Goal: Task Accomplishment & Management: Use online tool/utility

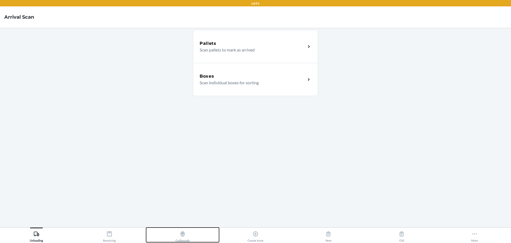
click at [180, 238] on div "Outbounds" at bounding box center [182, 234] width 14 height 13
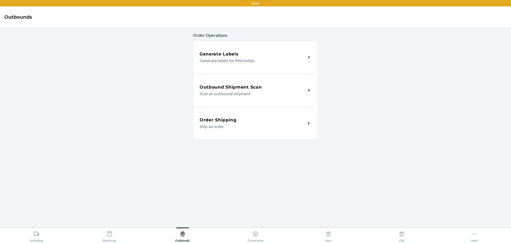
click at [260, 62] on p "Generate labels for MeUndies" at bounding box center [251, 60] width 102 height 6
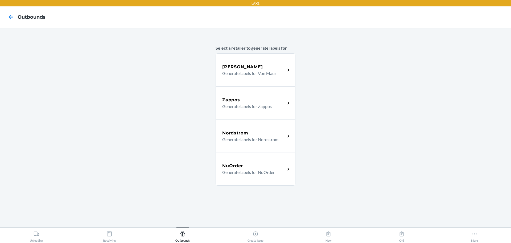
click at [249, 102] on div "Zappos" at bounding box center [253, 100] width 63 height 6
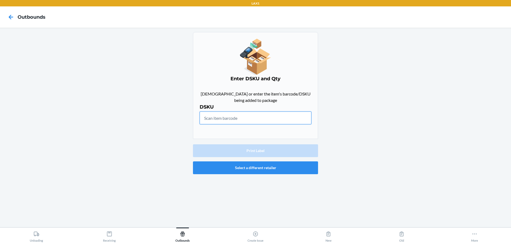
click at [256, 122] on input "text" at bounding box center [256, 117] width 112 height 13
drag, startPoint x: 257, startPoint y: 116, endPoint x: 260, endPoint y: 104, distance: 12.5
click at [257, 114] on input "text" at bounding box center [256, 117] width 112 height 13
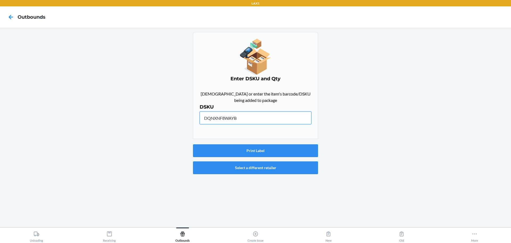
type input "DQNXNF8WAYB"
click at [259, 153] on button "Print Label" at bounding box center [255, 150] width 125 height 13
